Goal: Transaction & Acquisition: Purchase product/service

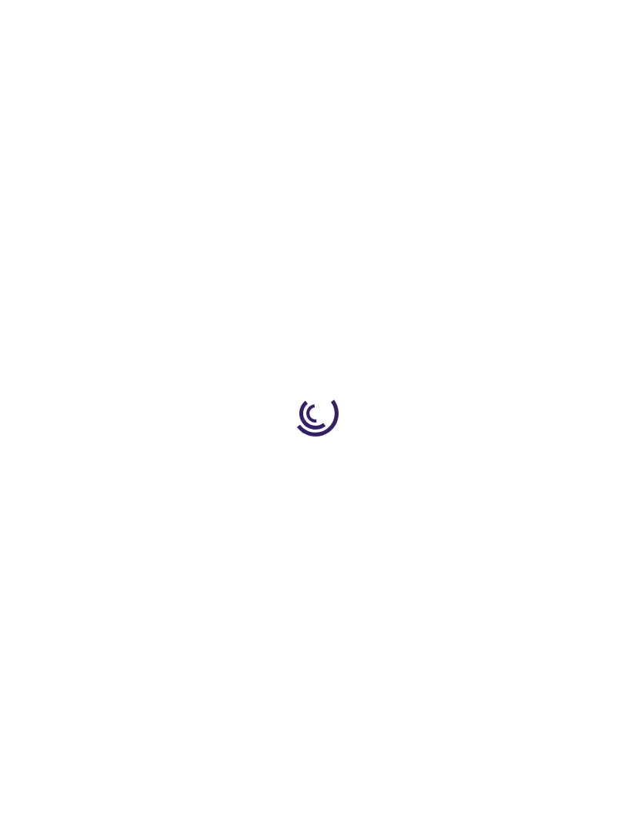
type input "0"
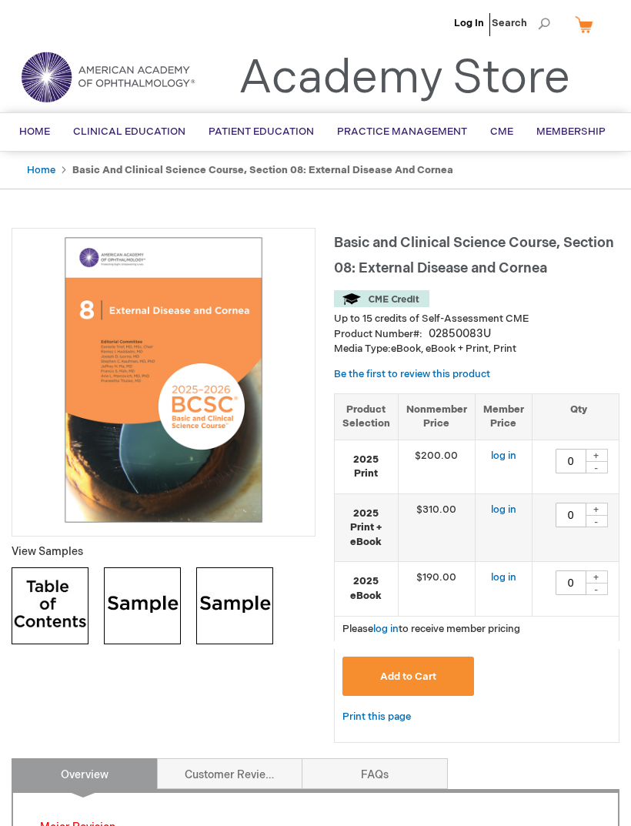
click at [496, 578] on link "log in" at bounding box center [503, 577] width 25 height 12
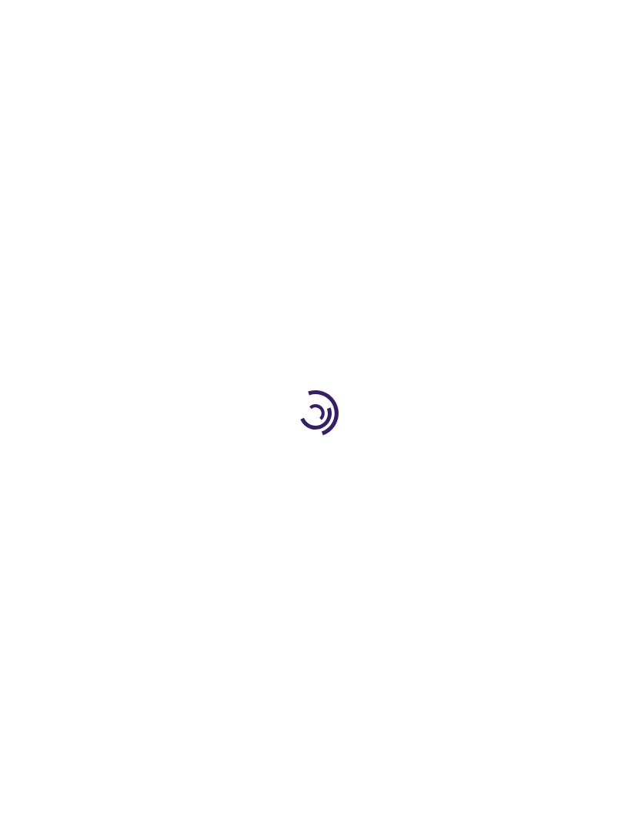
type input "0"
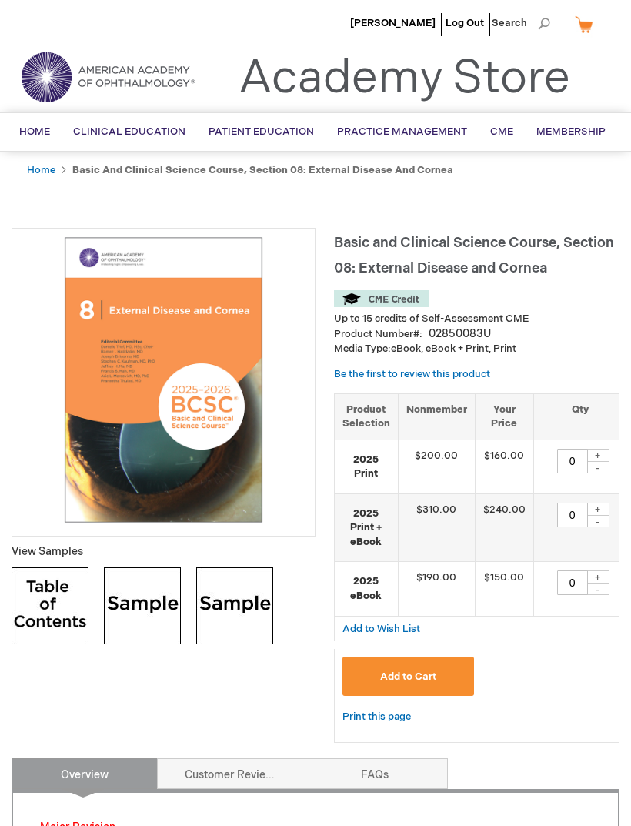
click at [142, 620] on img at bounding box center [142, 605] width 77 height 77
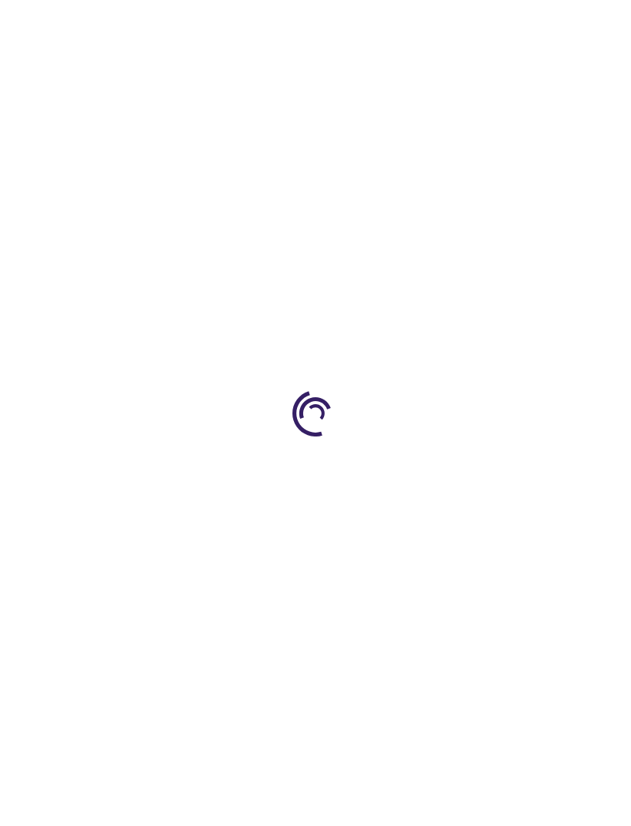
type input "0"
